Goal: Task Accomplishment & Management: Complete application form

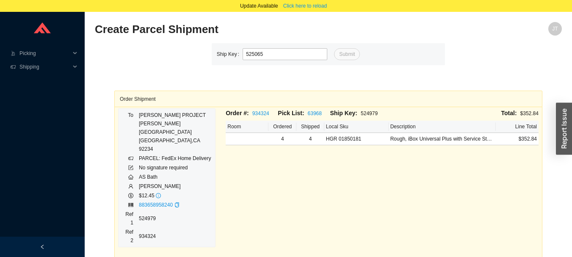
type input "525065"
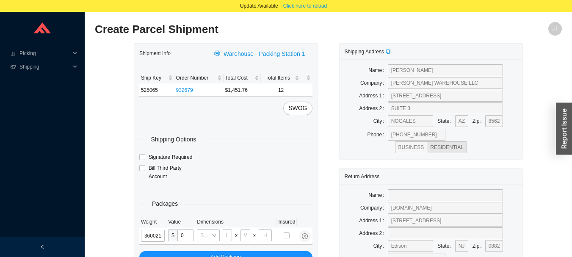
type input "36"
type input "18"
type input "12"
type input "36"
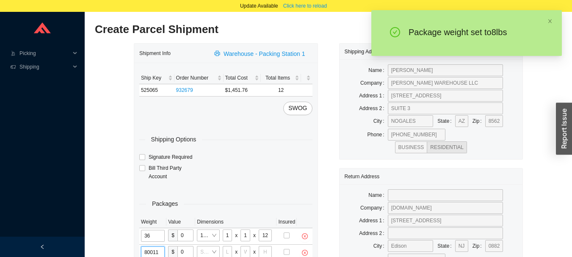
type input "8"
type input "14"
type input "7"
type input "8"
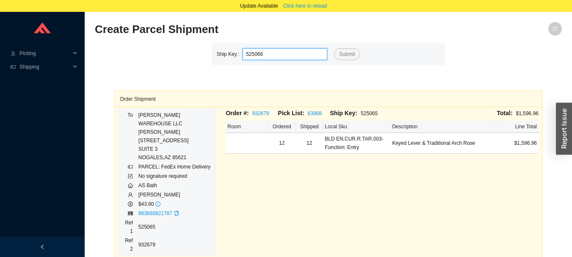
type input "525066"
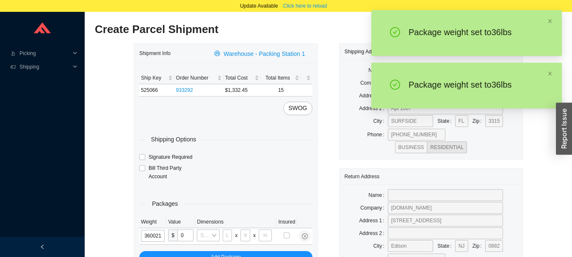
type input "36"
type input "18"
type input "12"
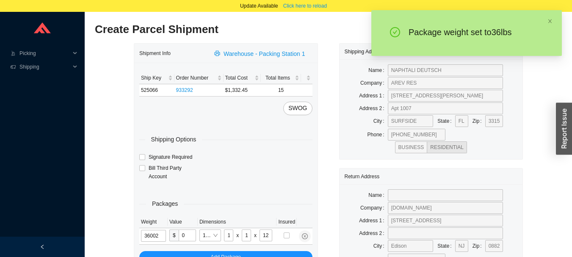
type input "36"
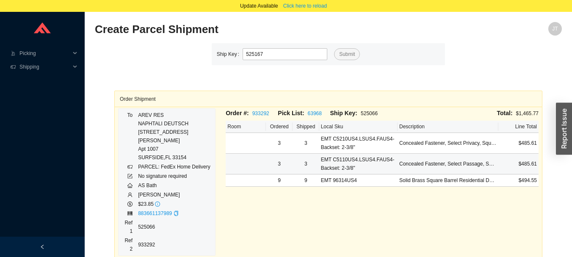
type input "525167"
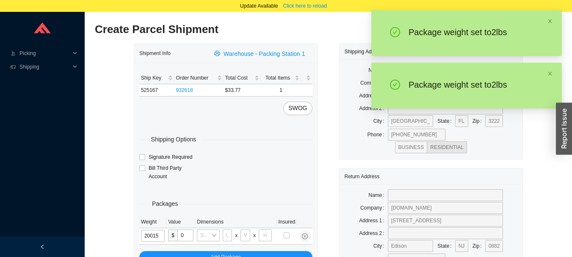
type input "2"
type input "8"
type input "2"
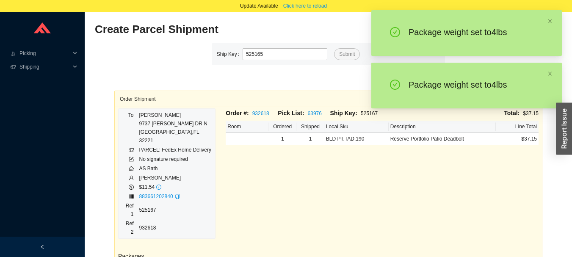
type input "525165"
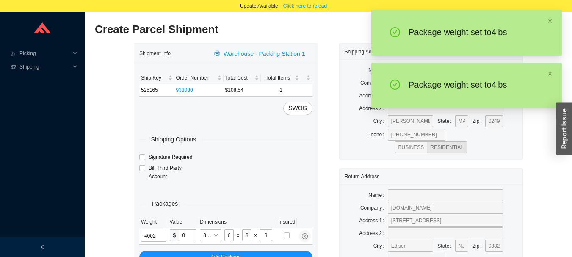
type input "4"
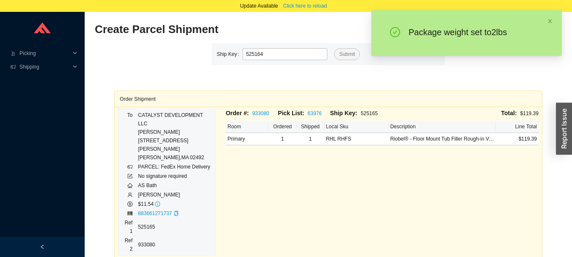
type input "525164"
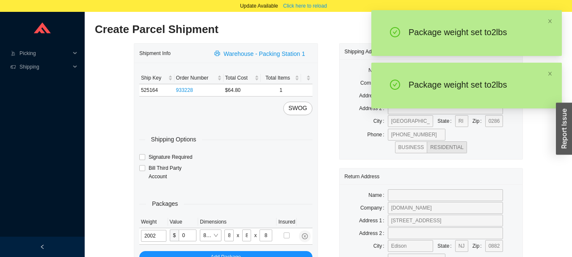
type input "2"
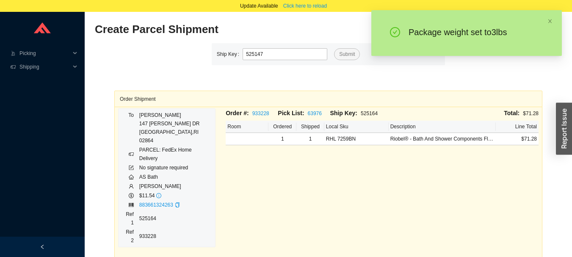
type input "525147"
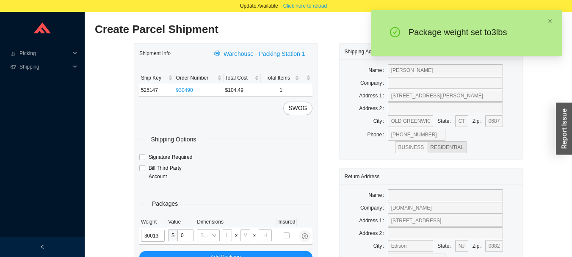
type input "3"
type input "10"
type input "3"
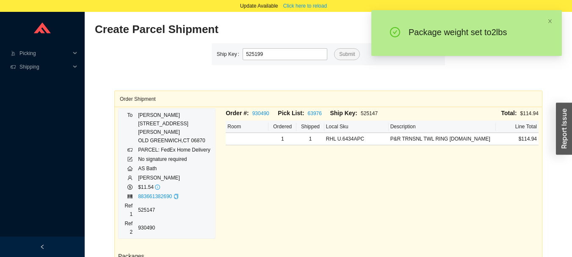
type input "525199"
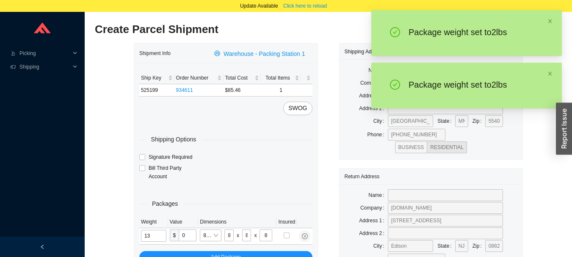
type input "2"
type input "10"
type input "2"
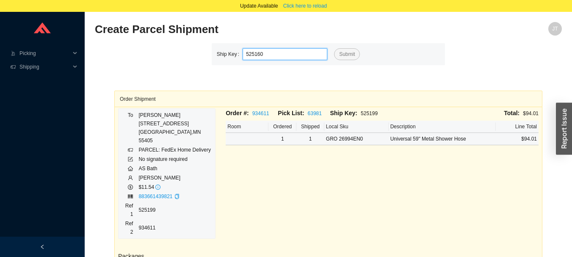
type input "525160"
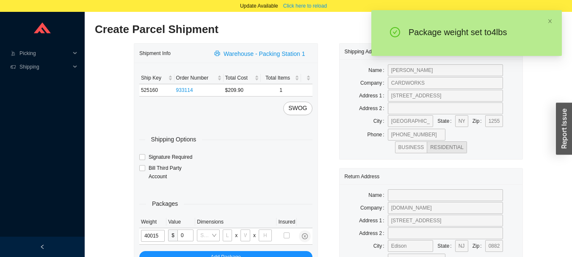
type input "4"
type input "8"
type input "4"
